Goal: Go to known website: Go to known website

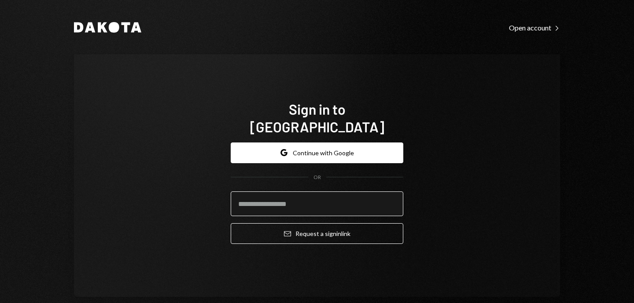
click at [274, 195] on input "email" at bounding box center [317, 203] width 173 height 25
type input "**********"
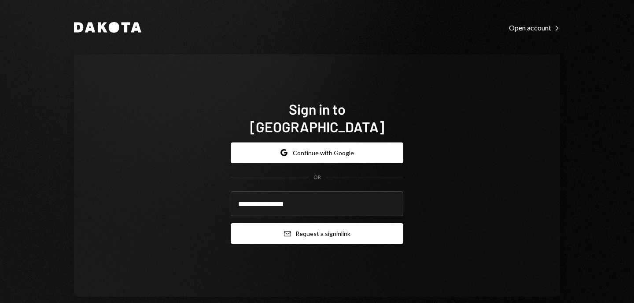
click at [290, 223] on button "Email Request a sign in link" at bounding box center [317, 233] width 173 height 21
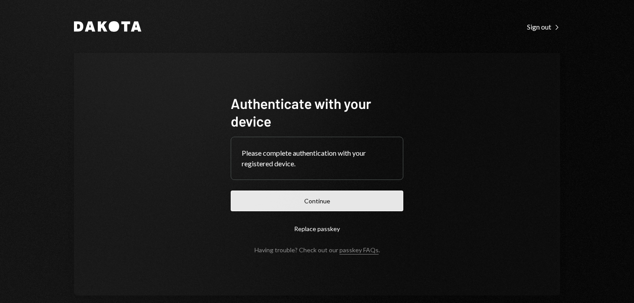
click at [327, 199] on button "Continue" at bounding box center [317, 200] width 173 height 21
